Goal: Information Seeking & Learning: Learn about a topic

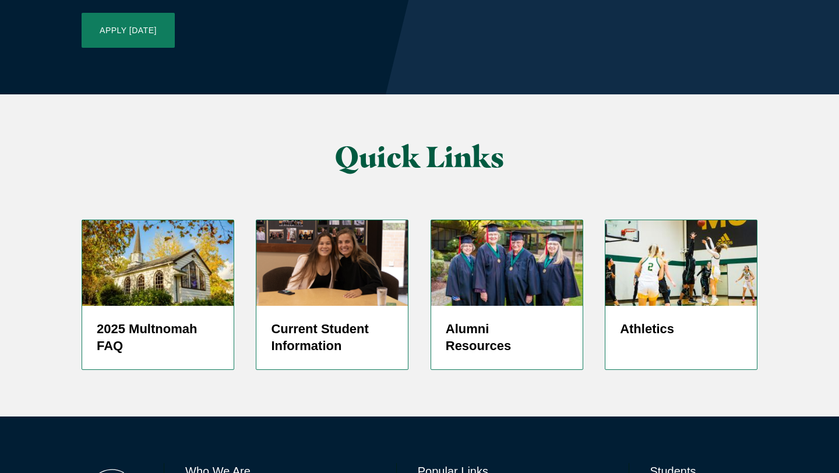
scroll to position [2828, 0]
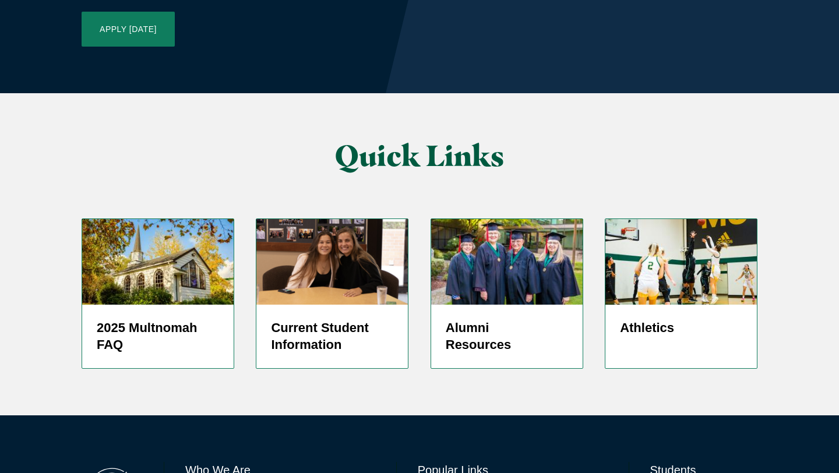
scroll to position [2823, 0]
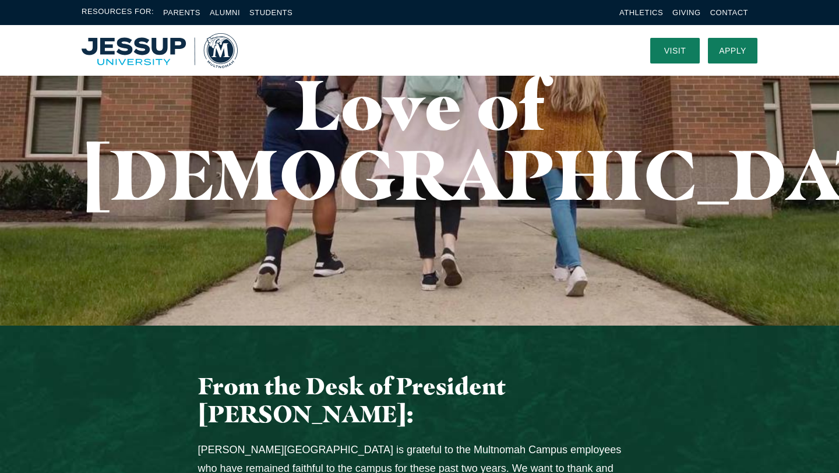
scroll to position [0, 0]
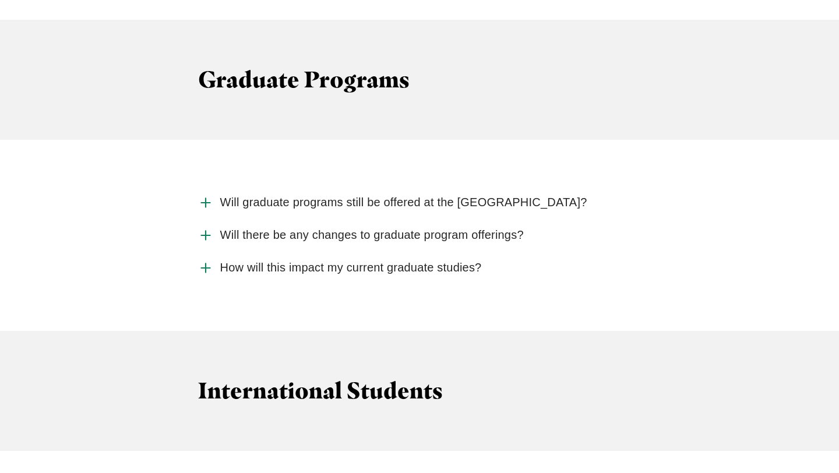
scroll to position [1969, 0]
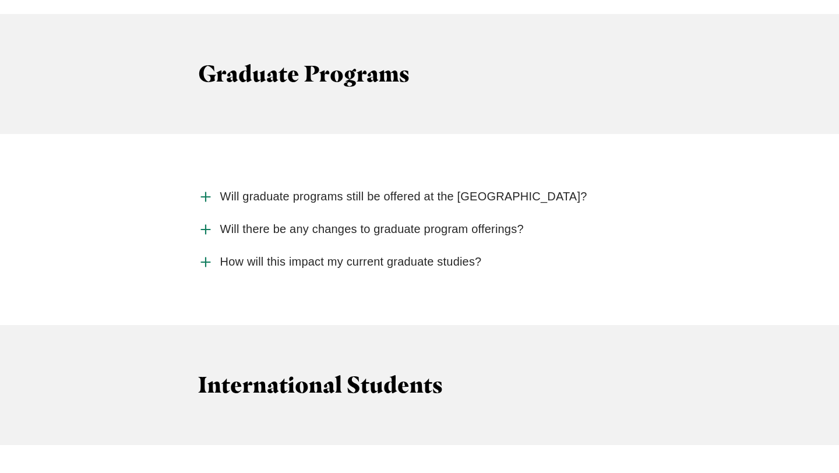
click at [426, 222] on span "Will there be any changes to graduate program offerings?" at bounding box center [372, 229] width 304 height 15
click at [0, 0] on input "Will there be any changes to graduate program offerings?" at bounding box center [0, 0] width 0 height 0
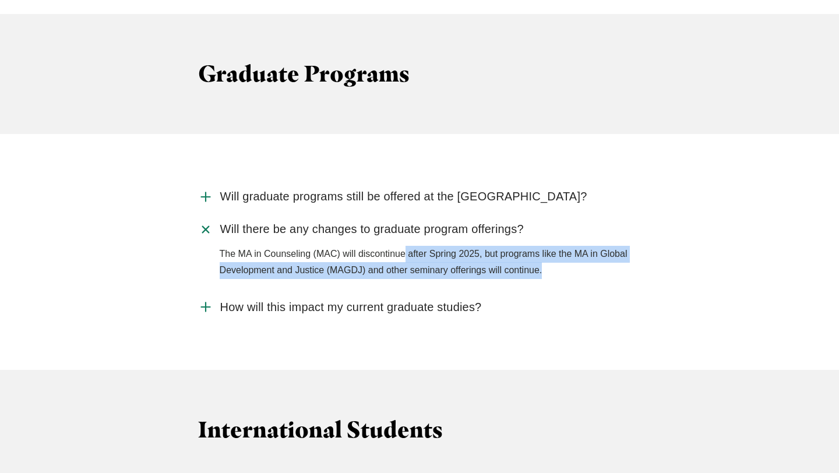
drag, startPoint x: 404, startPoint y: 213, endPoint x: 545, endPoint y: 238, distance: 143.2
click at [545, 246] on p "The MA in Counseling (MAC) will discontinue after Spring 2025, but programs lik…" at bounding box center [431, 263] width 422 height 34
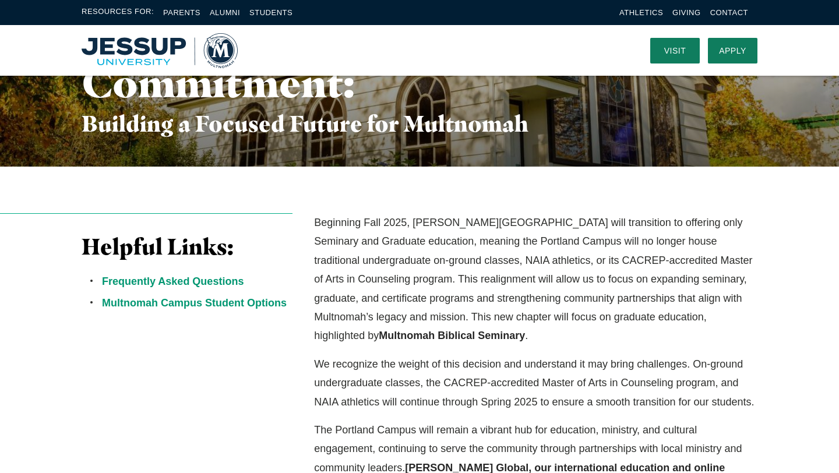
scroll to position [0, 0]
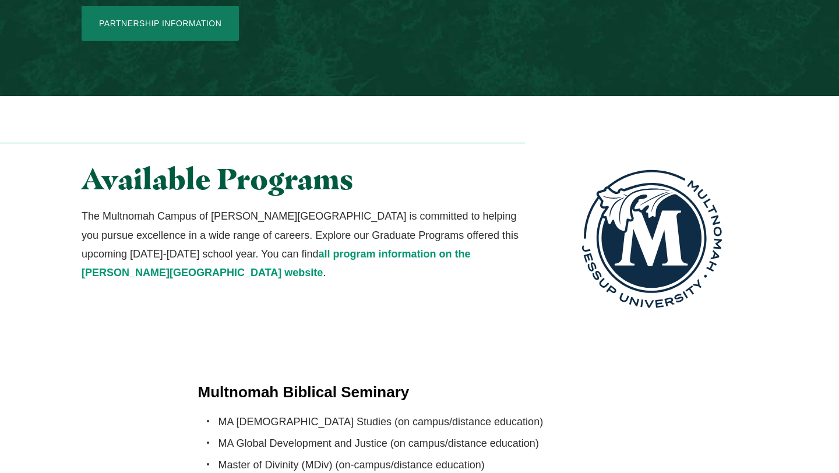
scroll to position [2040, 0]
